Goal: Navigation & Orientation: Find specific page/section

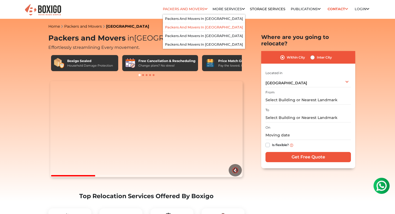
click at [191, 25] on li "Packers and Movers in [GEOGRAPHIC_DATA]" at bounding box center [204, 27] width 82 height 9
click at [189, 27] on link "Packers and Movers in [GEOGRAPHIC_DATA]" at bounding box center [204, 27] width 78 height 4
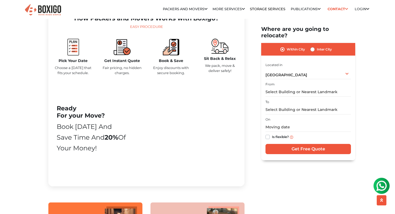
scroll to position [247, 0]
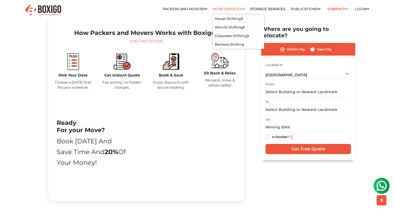
click at [239, 12] on li "More services House Shifting House Shifting in bangalore House Shifting in Hyde…" at bounding box center [229, 9] width 32 height 11
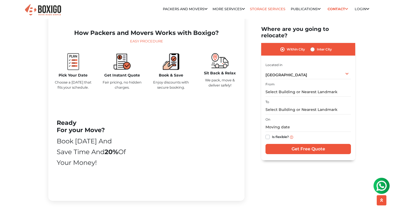
click at [260, 10] on link "Storage Services" at bounding box center [267, 9] width 35 height 4
